Goal: Task Accomplishment & Management: Complete application form

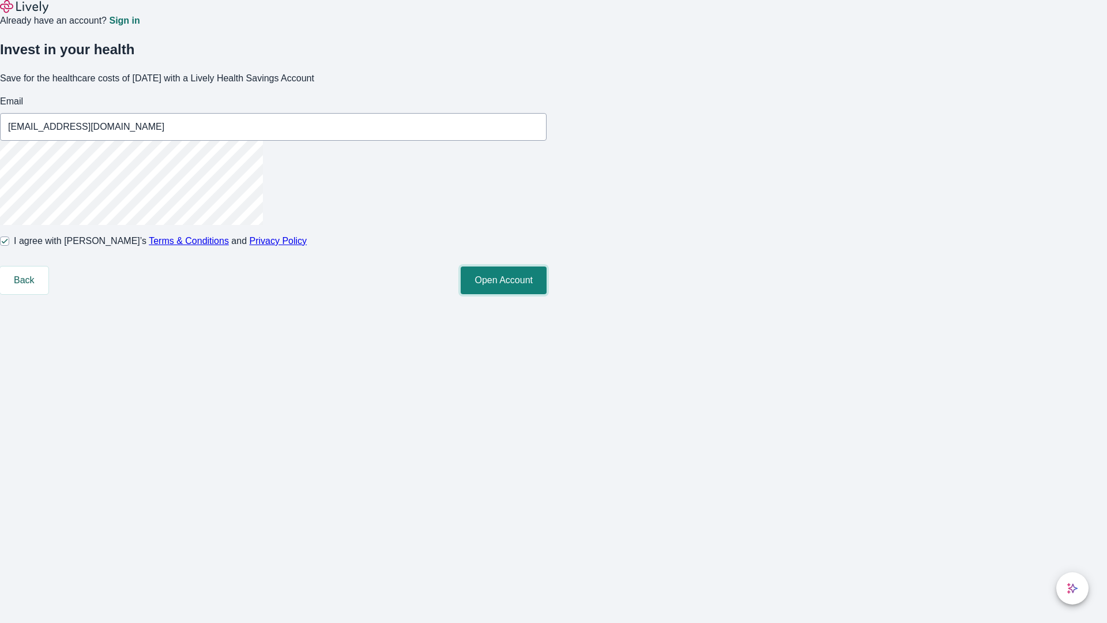
click at [547, 294] on button "Open Account" at bounding box center [504, 280] width 86 height 28
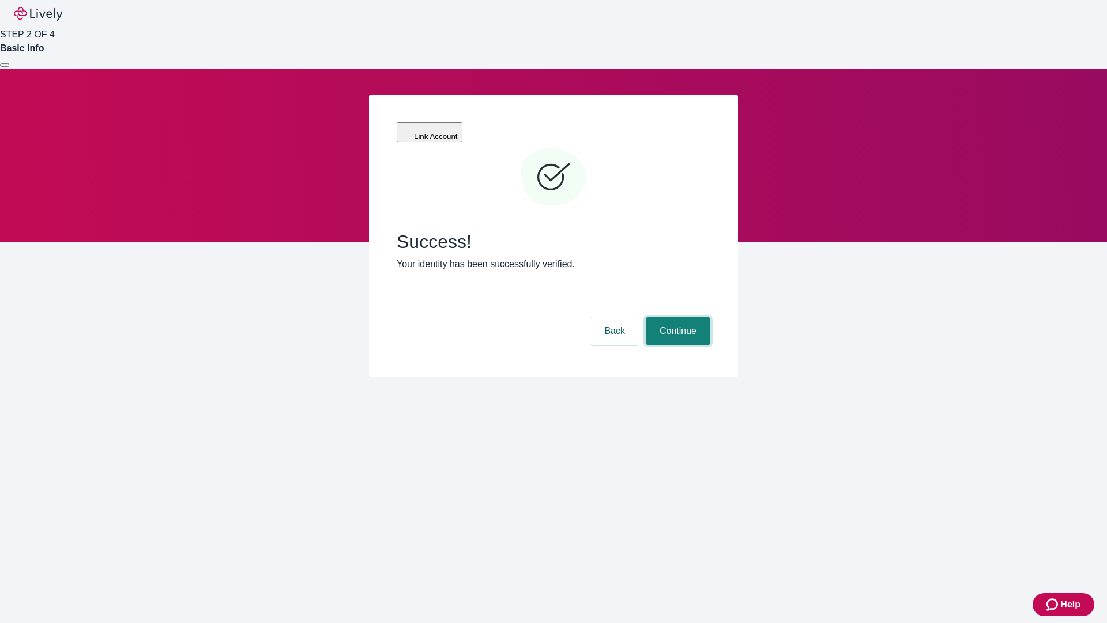
click at [676, 317] on button "Continue" at bounding box center [678, 331] width 65 height 28
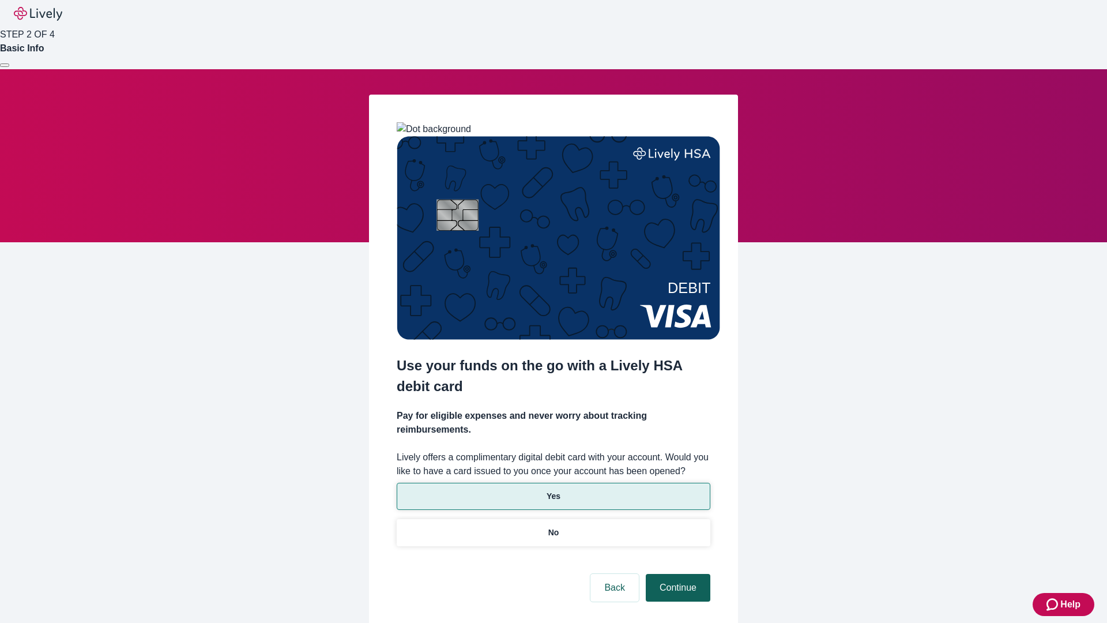
click at [553, 490] on p "Yes" at bounding box center [554, 496] width 14 height 12
click at [676, 574] on button "Continue" at bounding box center [678, 588] width 65 height 28
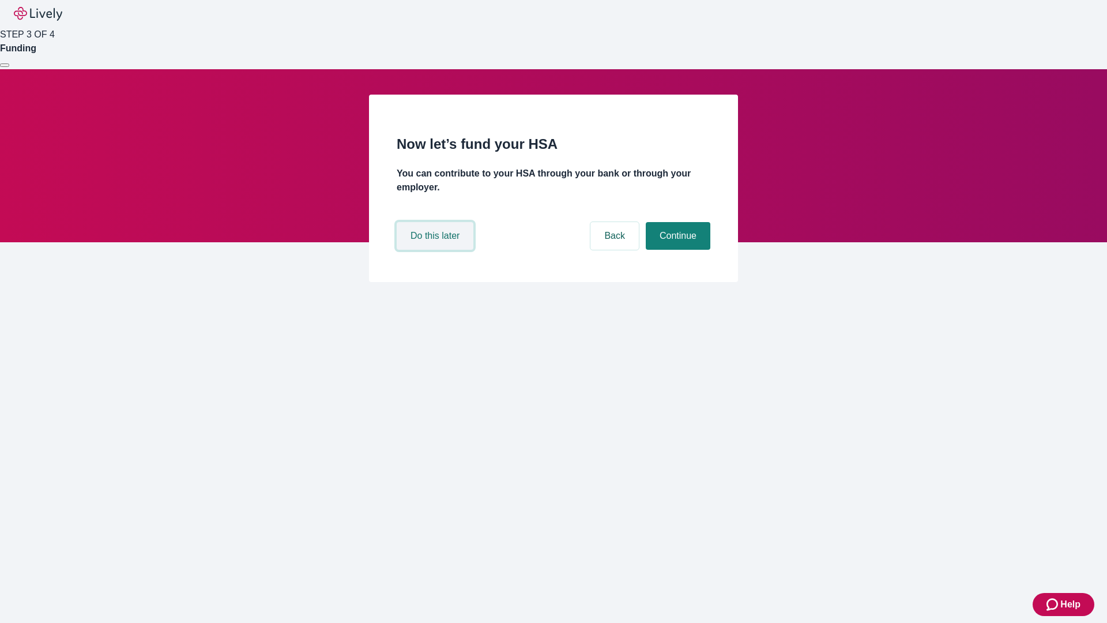
click at [436, 250] on button "Do this later" at bounding box center [435, 236] width 77 height 28
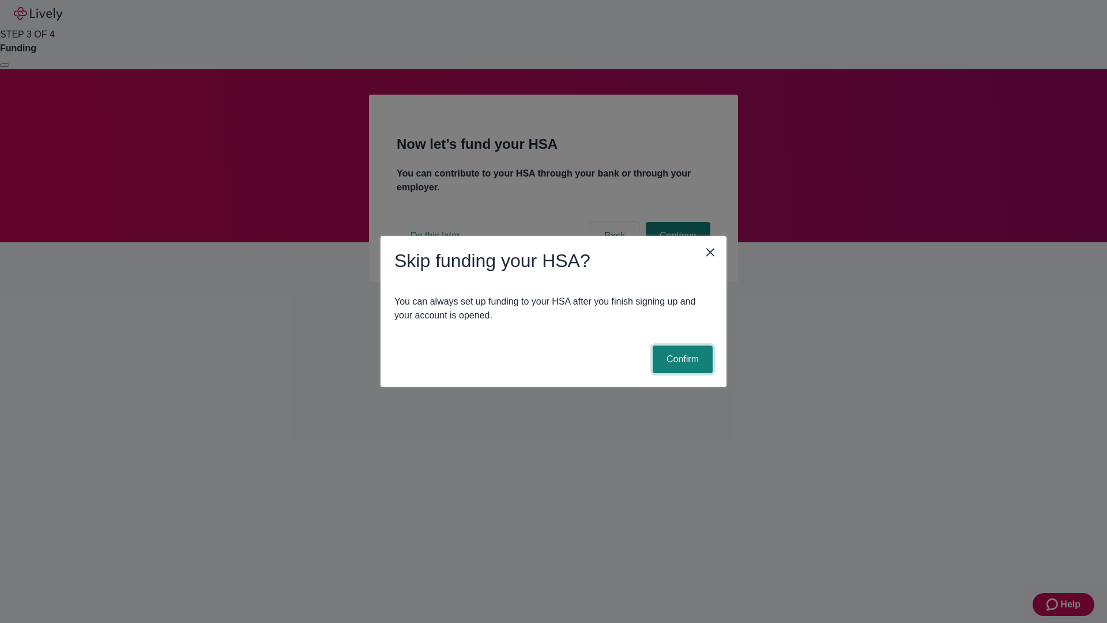
click at [681, 359] on button "Confirm" at bounding box center [683, 359] width 60 height 28
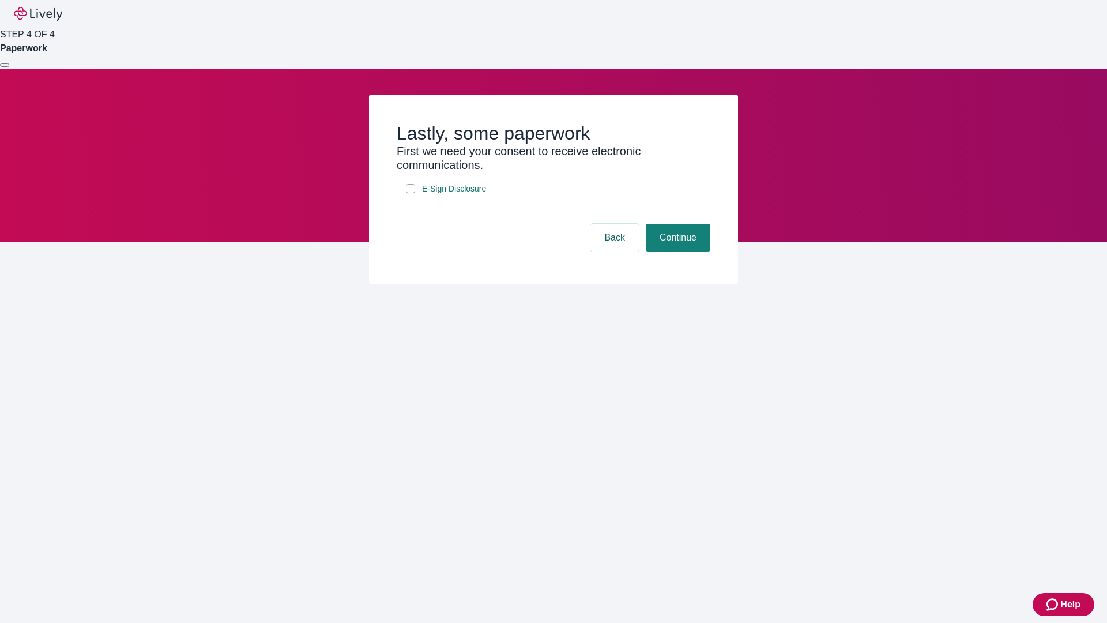
click at [411, 193] on input "E-Sign Disclosure" at bounding box center [410, 188] width 9 height 9
checkbox input "true"
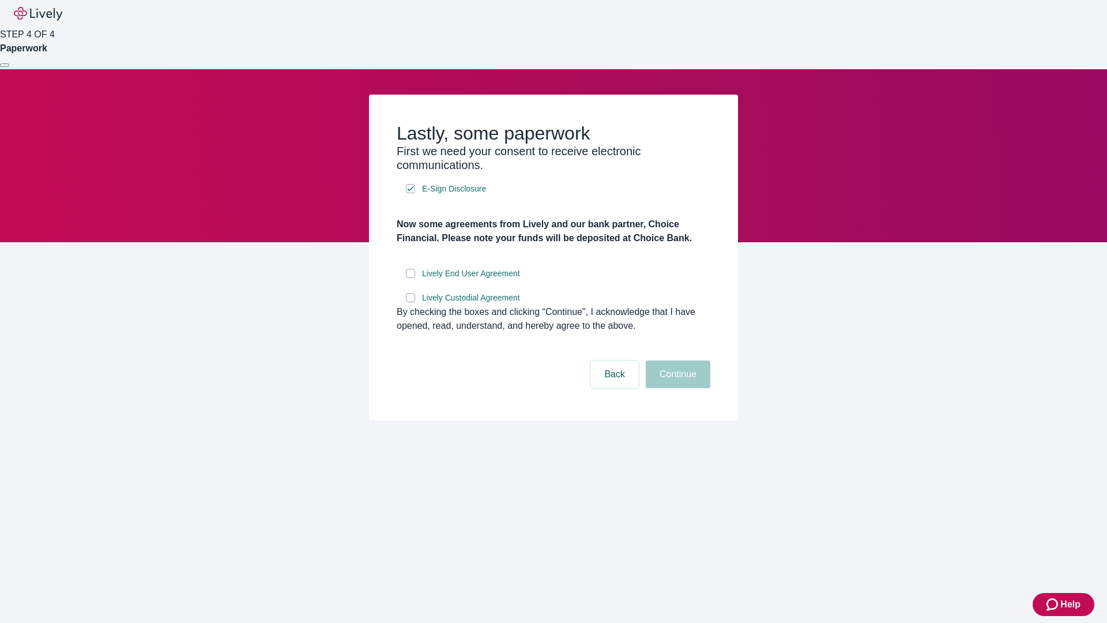
click at [411, 278] on input "Lively End User Agreement" at bounding box center [410, 273] width 9 height 9
checkbox input "true"
click at [411, 302] on input "Lively Custodial Agreement" at bounding box center [410, 297] width 9 height 9
checkbox input "true"
click at [676, 388] on button "Continue" at bounding box center [678, 374] width 65 height 28
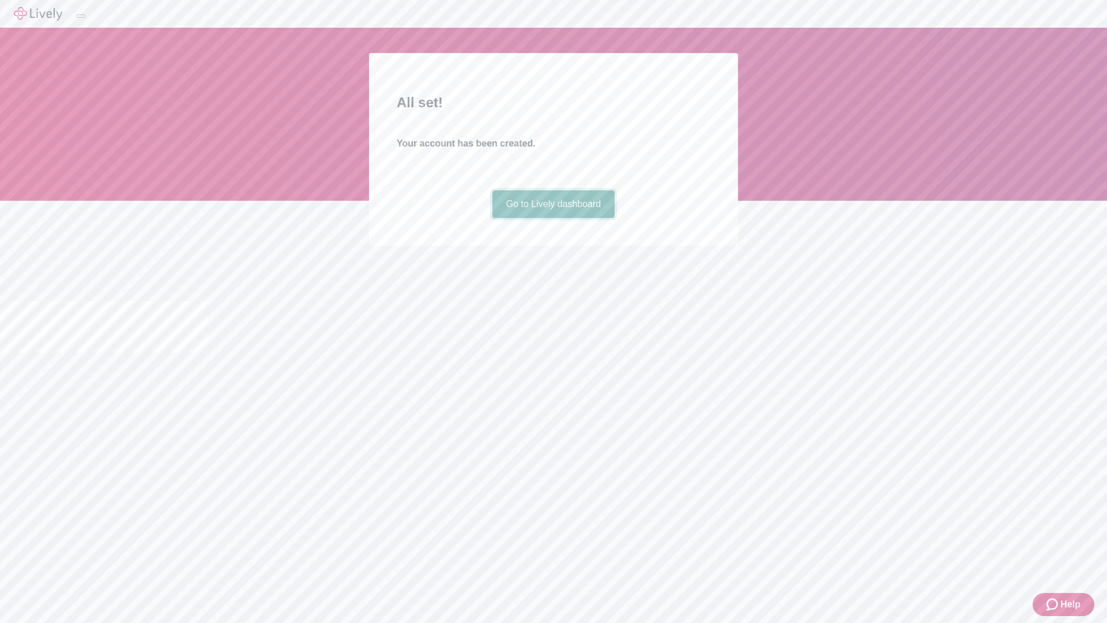
click at [553, 218] on link "Go to Lively dashboard" at bounding box center [553, 204] width 123 height 28
